Goal: Information Seeking & Learning: Check status

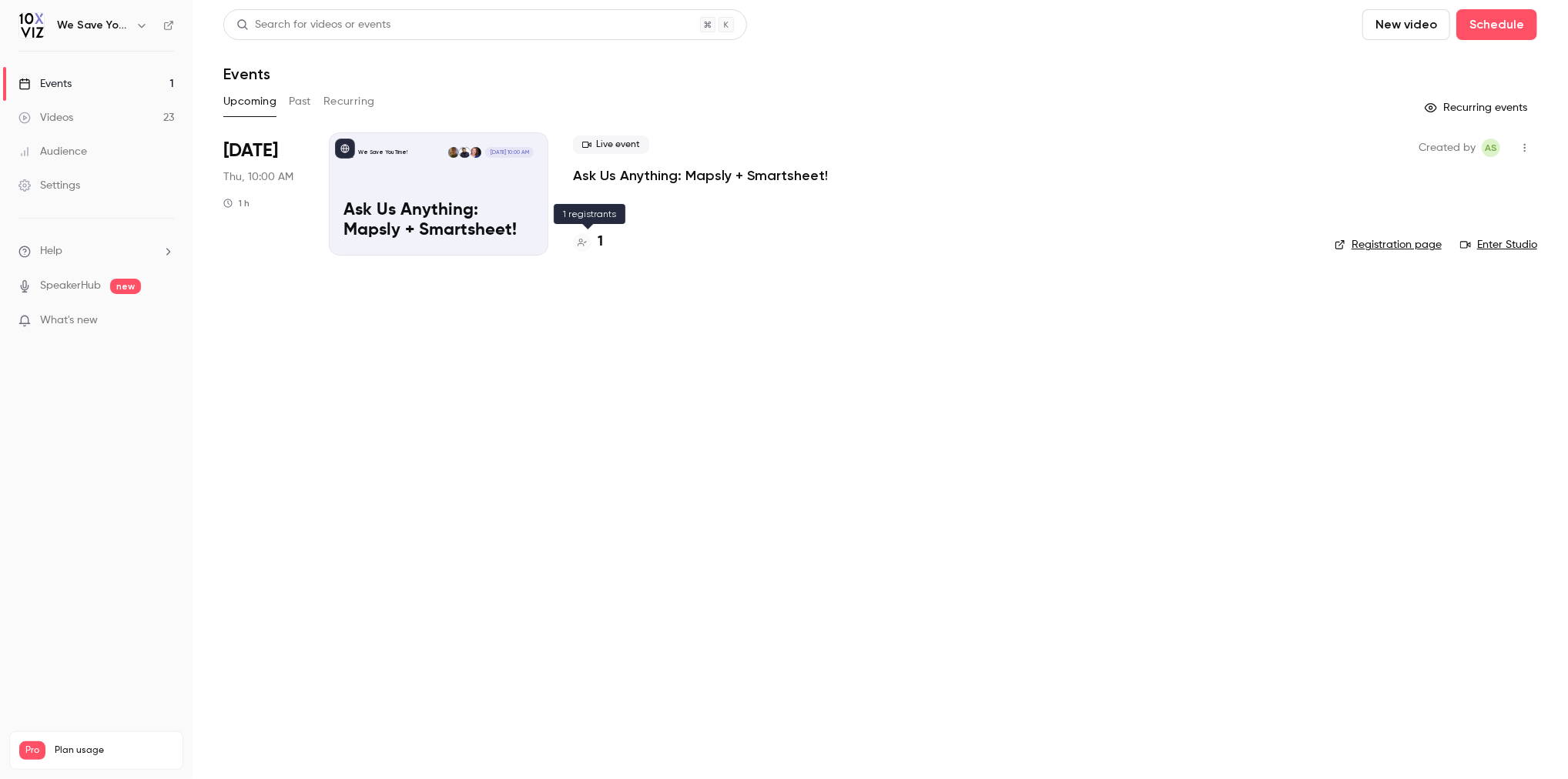
click at [581, 245] on icon at bounding box center [582, 243] width 9 height 9
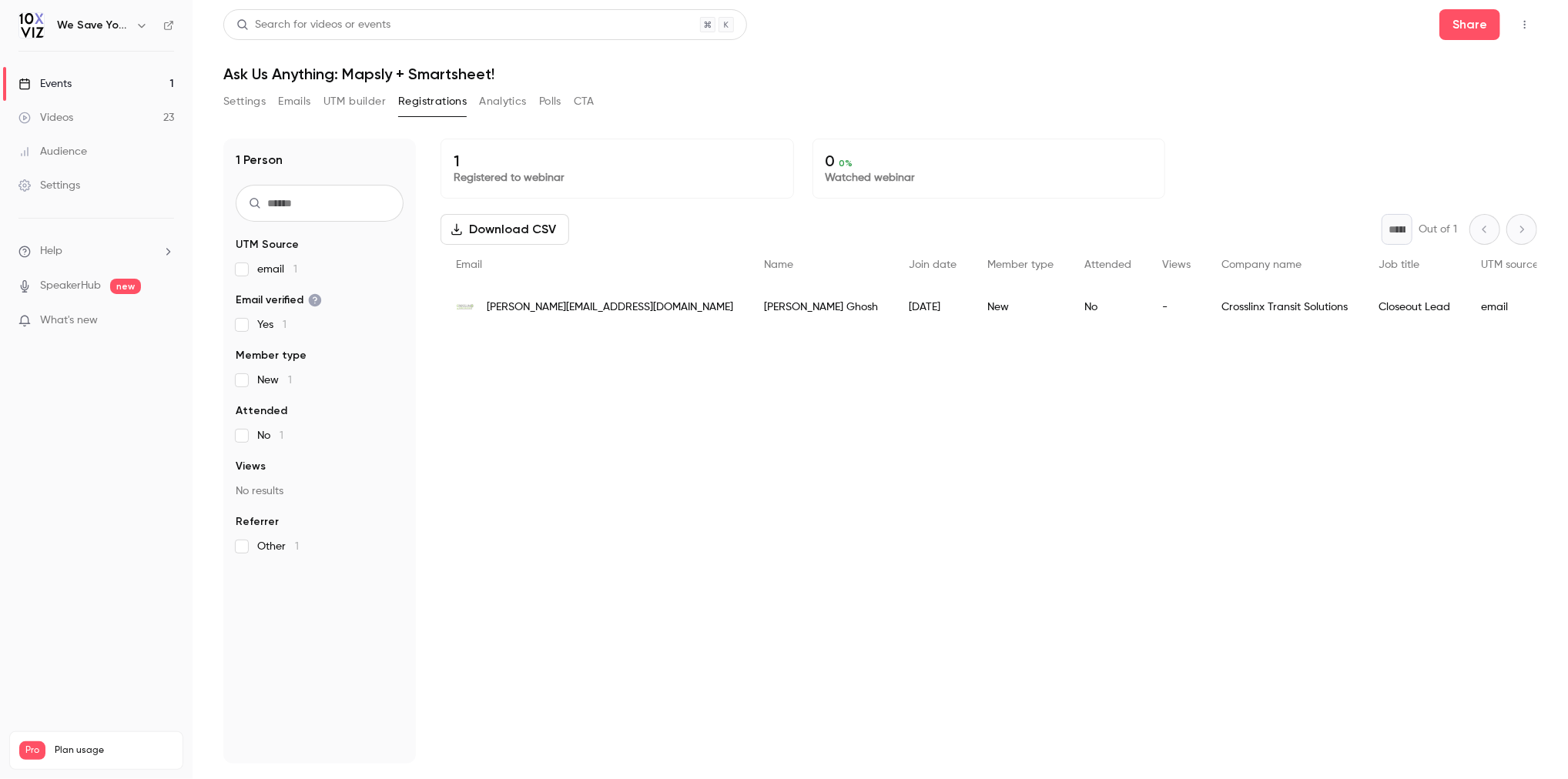
click at [526, 467] on div "1 Registered to webinar 0 0 % Watched webinar Download CSV * Out of 1 Email Nam…" at bounding box center [989, 452] width 1096 height 625
click at [34, 79] on div "Events" at bounding box center [45, 84] width 53 height 16
